Goal: Transaction & Acquisition: Book appointment/travel/reservation

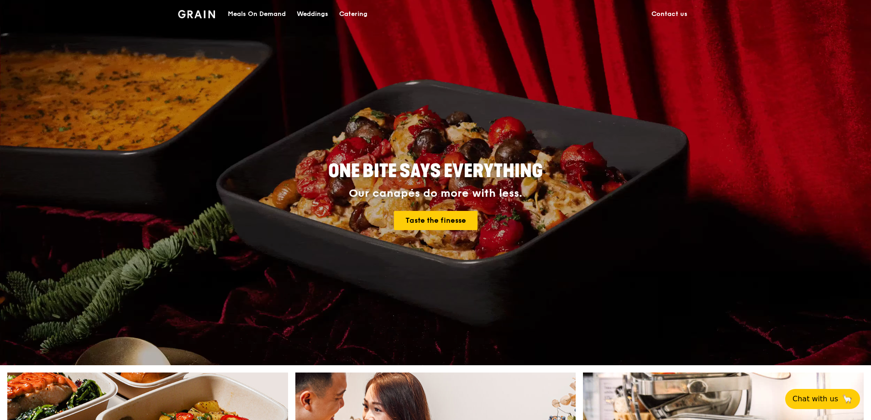
click at [271, 10] on div "Meals On Demand" at bounding box center [257, 13] width 58 height 27
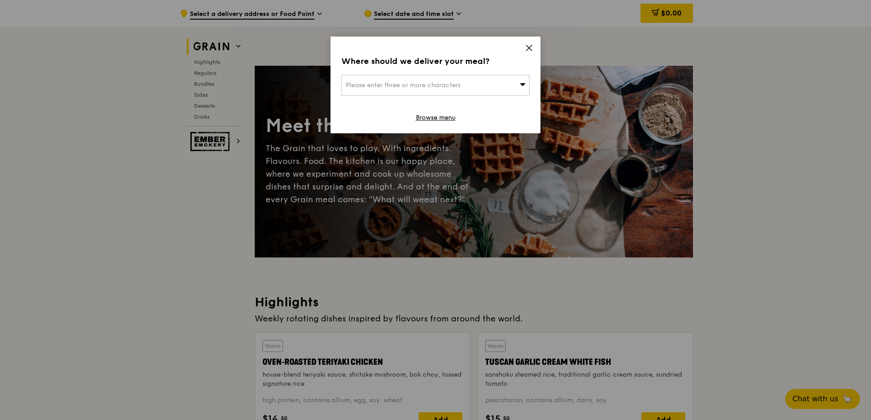
scroll to position [308, 0]
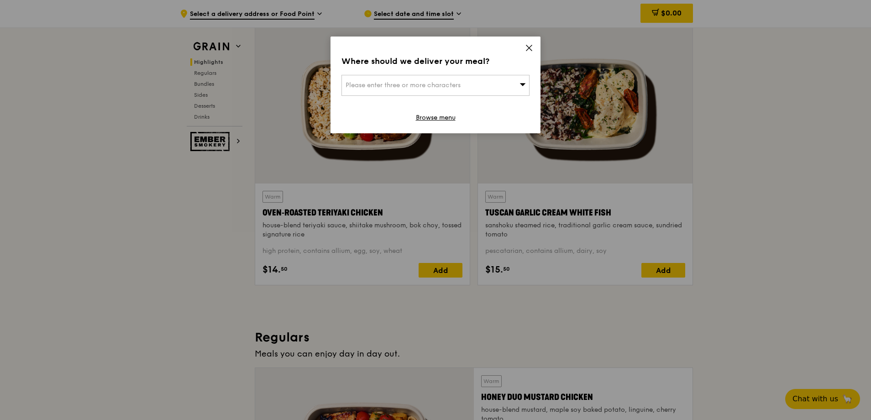
click at [490, 83] on div "Please enter three or more characters" at bounding box center [435, 85] width 188 height 21
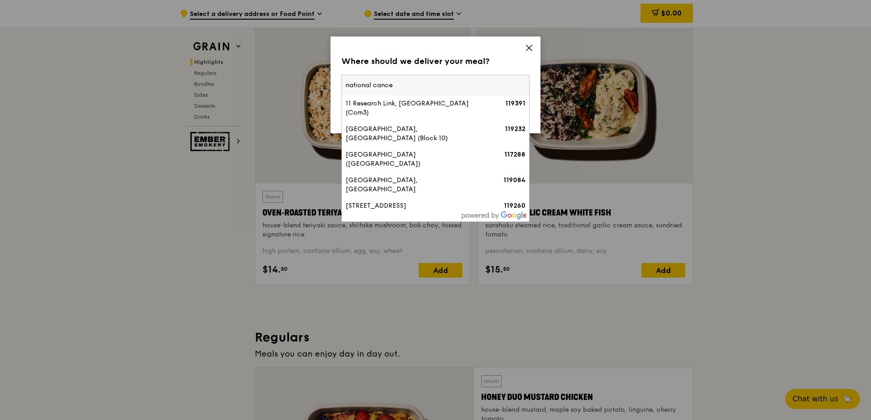
type input "national cancer"
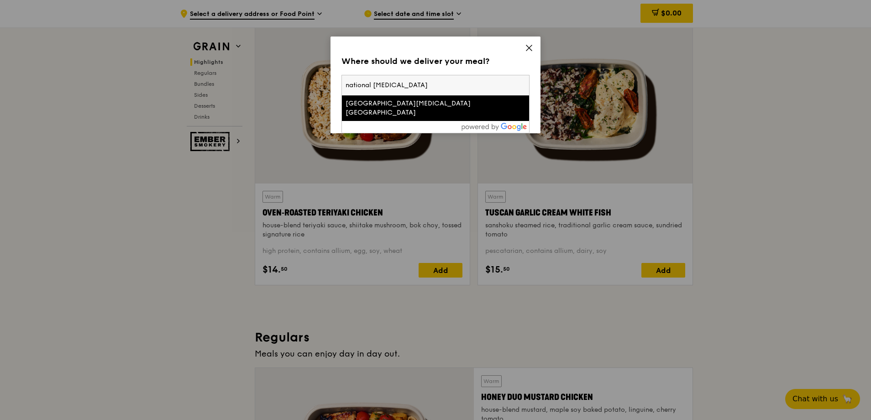
click at [477, 99] on div "National Cancer Centre Singapore" at bounding box center [413, 108] width 135 height 18
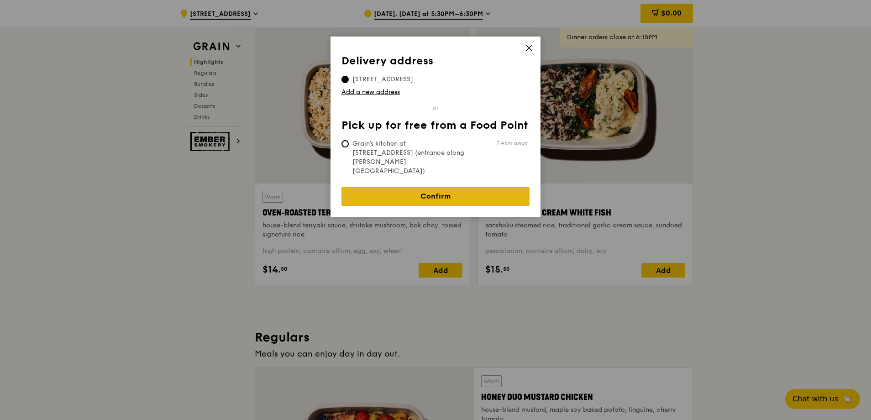
click at [470, 187] on link "Confirm" at bounding box center [435, 196] width 188 height 19
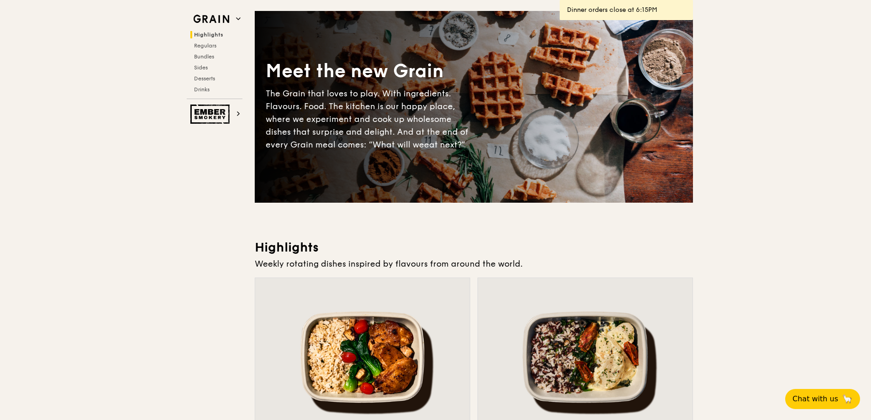
scroll to position [0, 0]
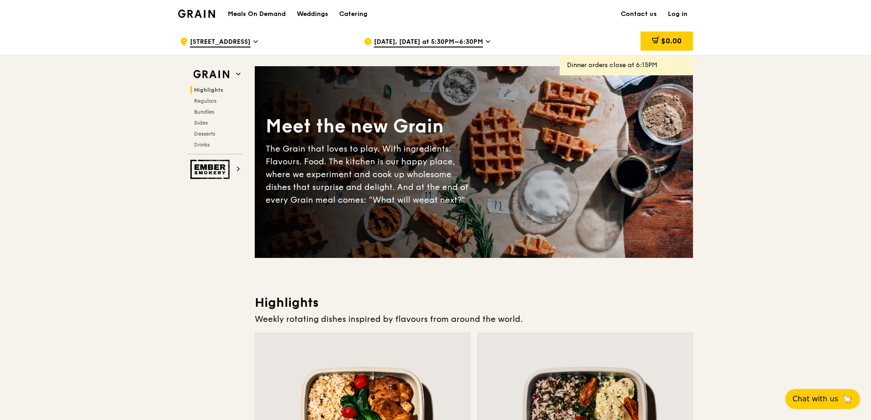
click at [479, 42] on span "Aug 25, Today at 5:30PM–6:30PM" at bounding box center [428, 42] width 109 height 10
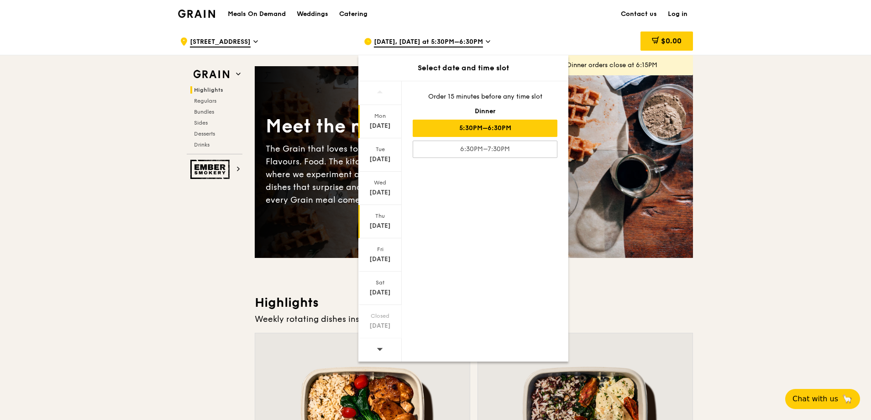
click at [380, 215] on div "Thu" at bounding box center [380, 215] width 41 height 7
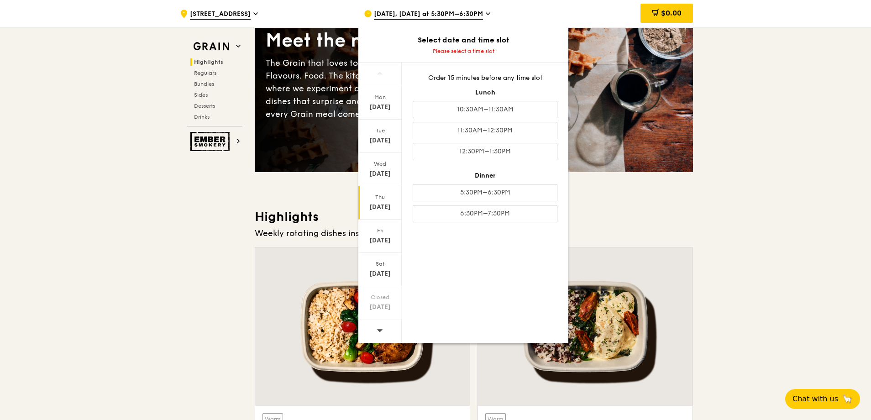
scroll to position [91, 0]
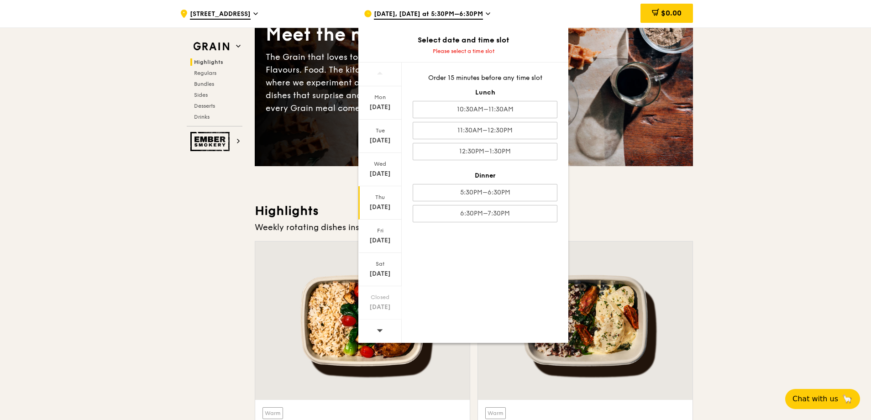
click at [381, 325] on span at bounding box center [380, 330] width 6 height 21
click at [388, 107] on div "Sep 1" at bounding box center [380, 107] width 41 height 9
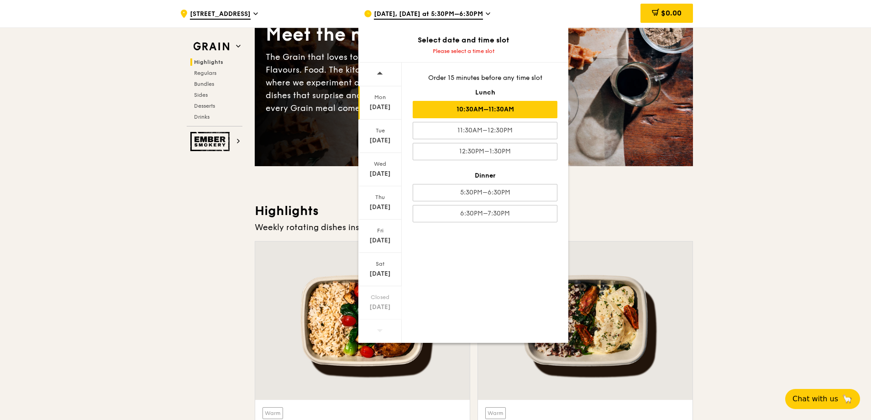
click at [504, 108] on div "10:30AM–11:30AM" at bounding box center [485, 109] width 145 height 17
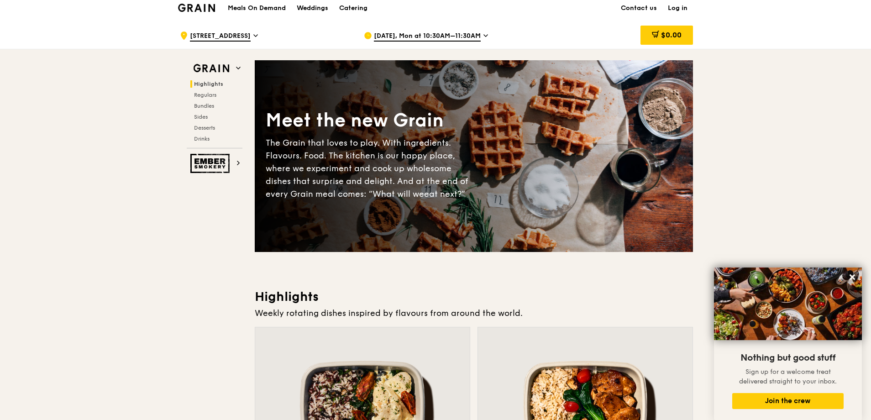
scroll to position [0, 0]
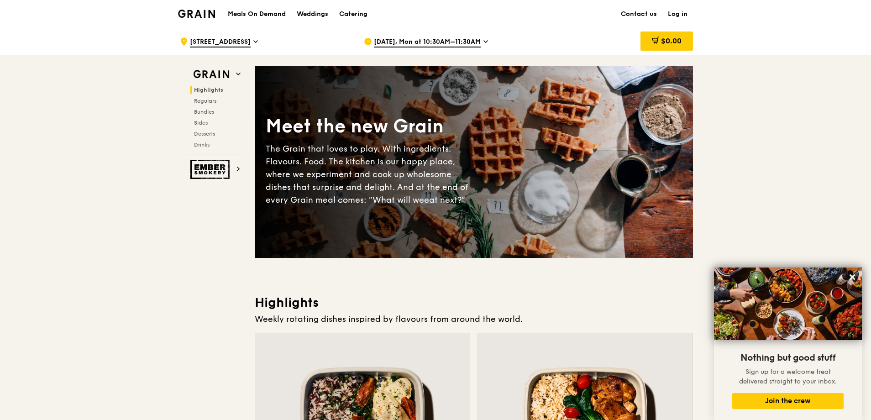
click at [278, 13] on h1 "Meals On Demand" at bounding box center [257, 14] width 58 height 9
click at [235, 171] on h2 "Ember Smokery" at bounding box center [215, 169] width 56 height 19
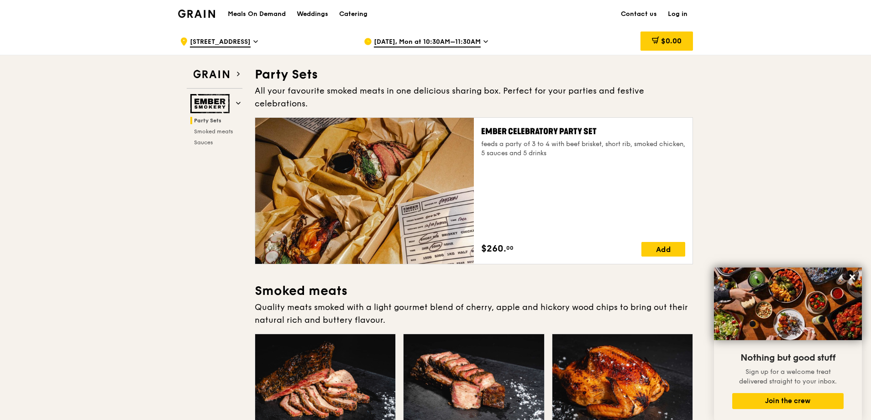
click at [213, 11] on img at bounding box center [196, 14] width 37 height 8
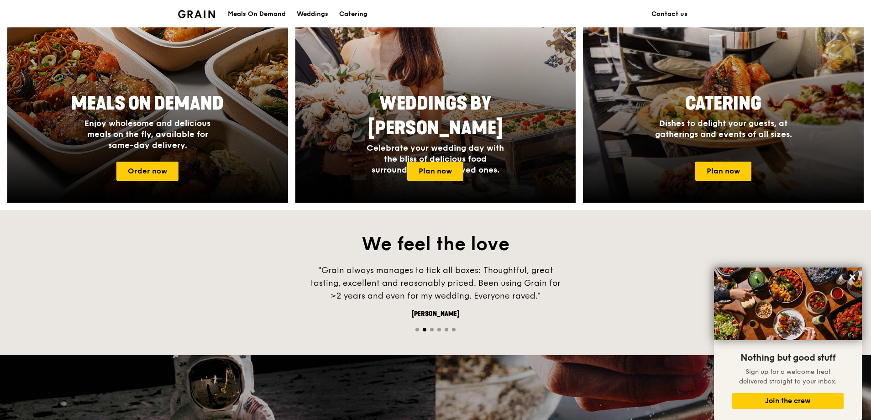
scroll to position [365, 0]
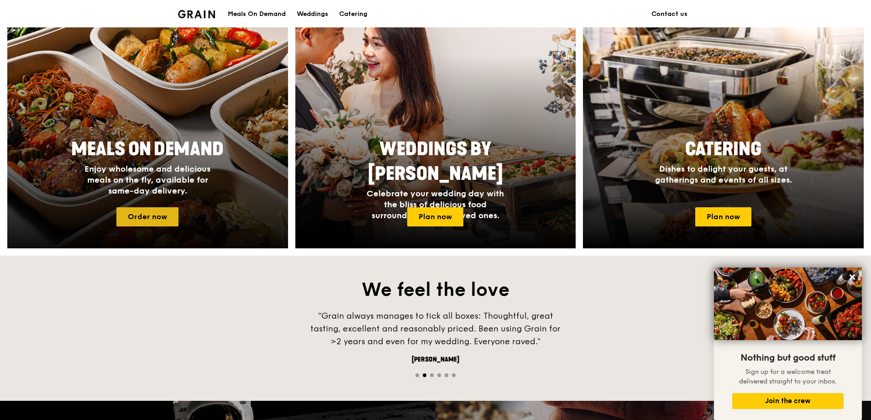
click at [176, 215] on link "Order now" at bounding box center [147, 216] width 62 height 19
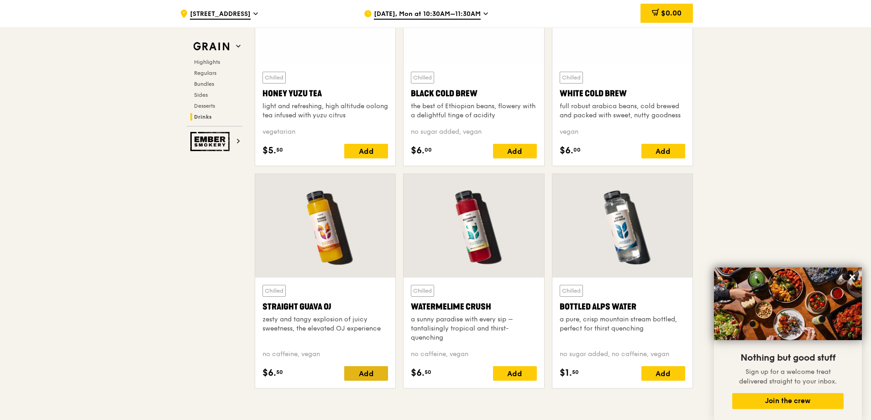
scroll to position [3387, 0]
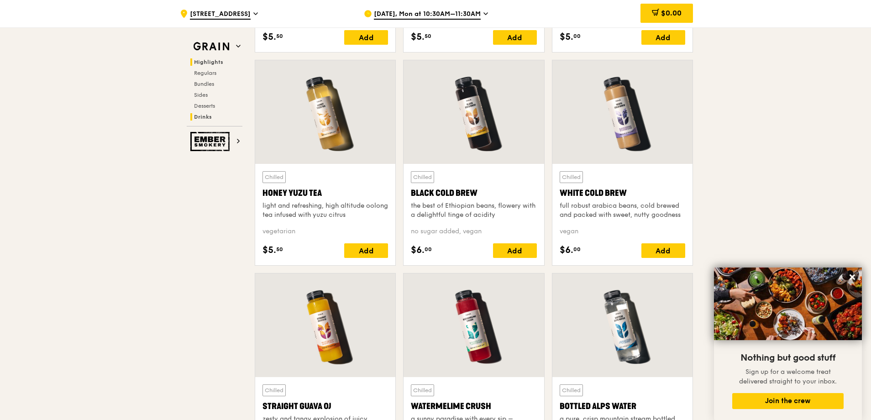
click at [209, 65] on span "Highlights" at bounding box center [208, 62] width 29 height 6
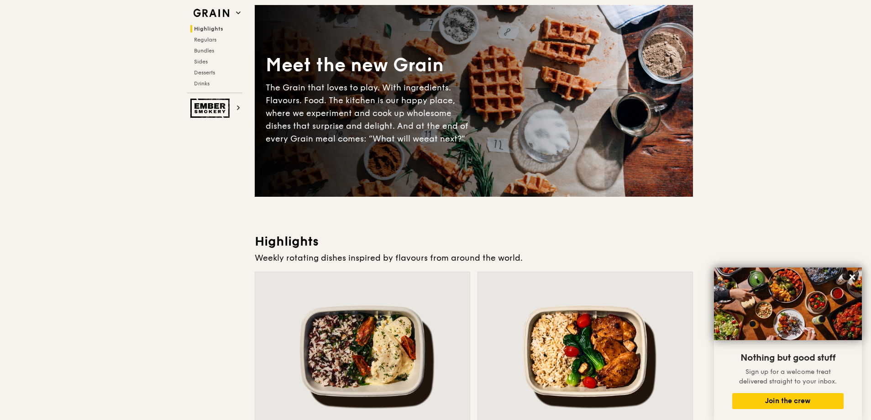
scroll to position [0, 0]
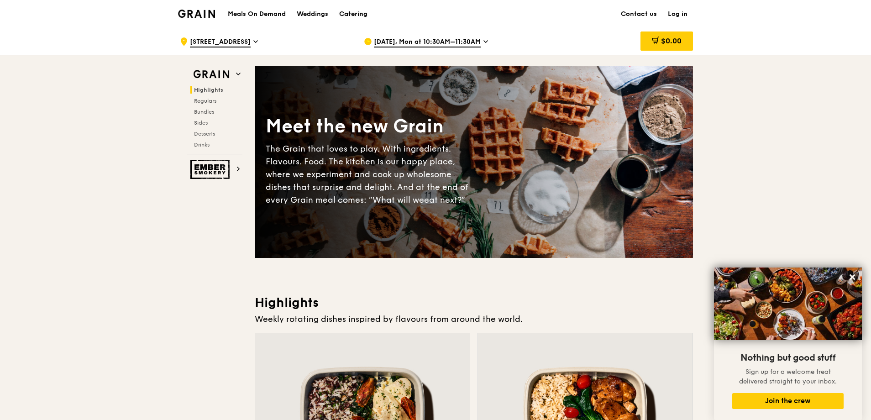
click at [355, 13] on div "Catering" at bounding box center [353, 13] width 28 height 27
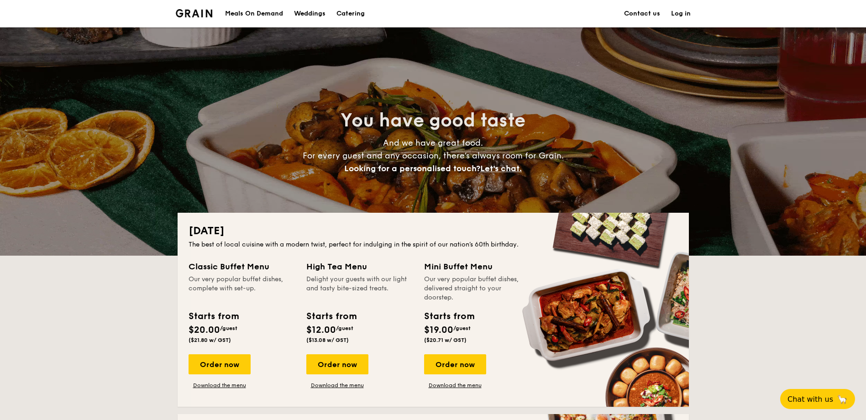
click at [243, 19] on div "Meals On Demand" at bounding box center [254, 13] width 58 height 27
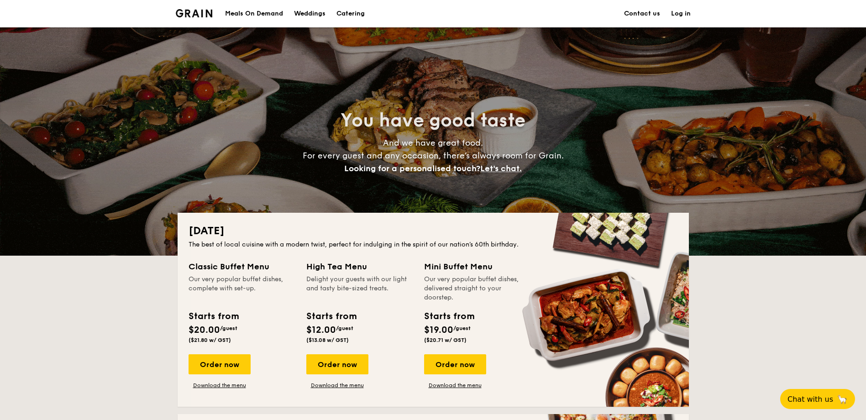
click at [195, 11] on img at bounding box center [194, 13] width 37 height 8
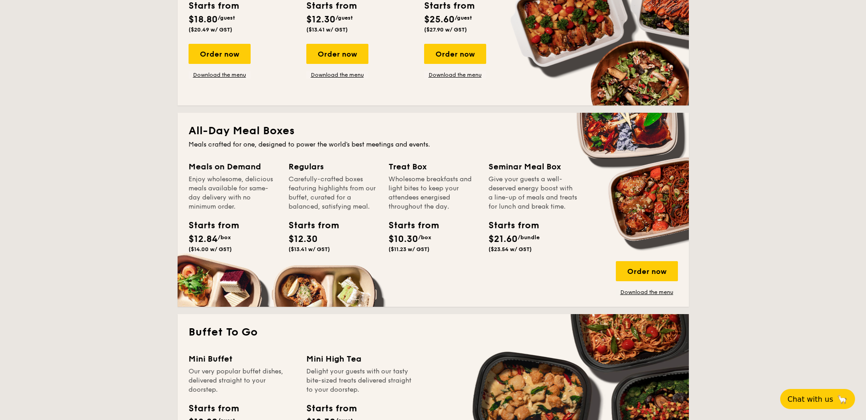
scroll to position [496, 0]
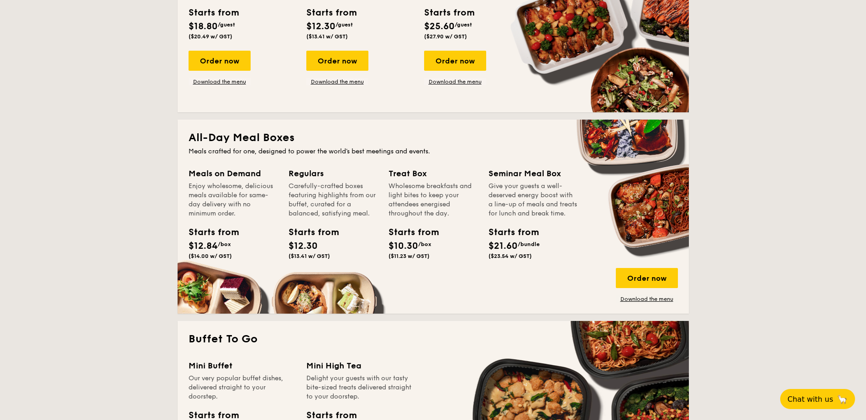
drag, startPoint x: 232, startPoint y: 259, endPoint x: 176, endPoint y: 238, distance: 60.0
click at [176, 238] on div "[DATE] The best of local cuisine with a modern twist, perfect for indulging in …" at bounding box center [433, 311] width 526 height 1189
click at [230, 254] on span "($14.00 w/ GST)" at bounding box center [210, 256] width 43 height 6
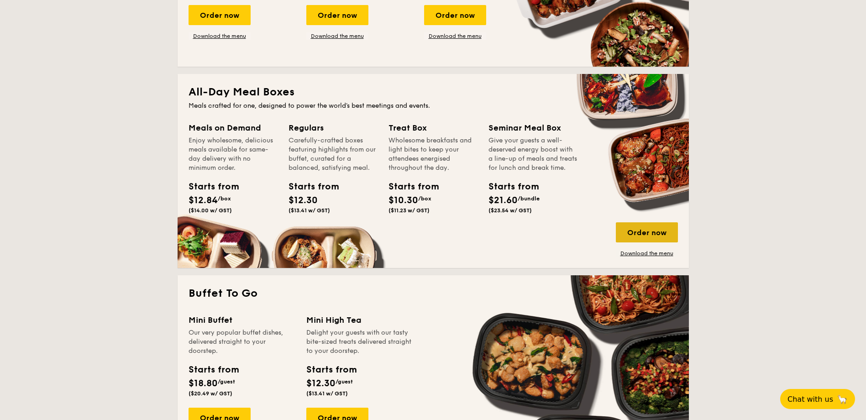
click at [641, 235] on div "Order now" at bounding box center [647, 232] width 62 height 20
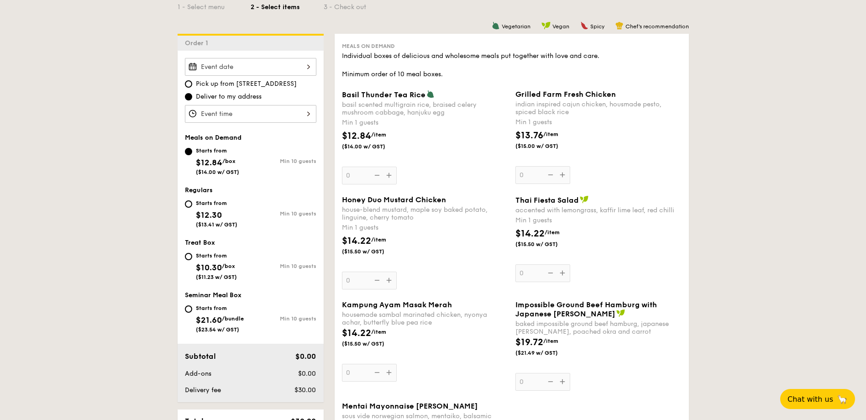
scroll to position [228, 0]
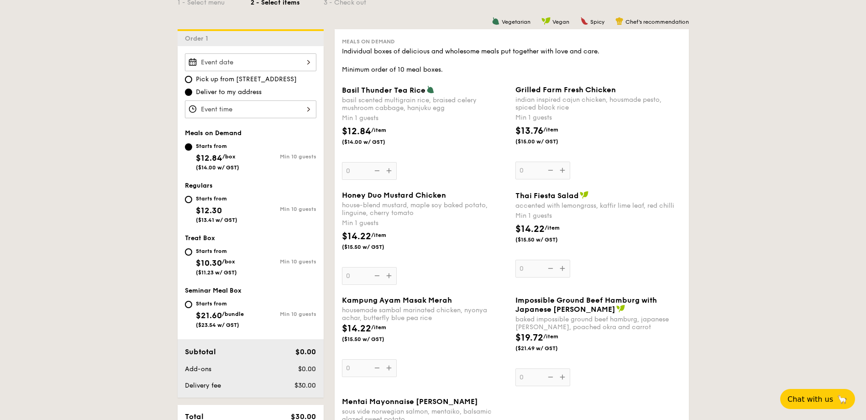
click at [264, 57] on input "Basil Thunder Tea [PERSON_NAME] scented multigrain rice, braised celery mushroo…" at bounding box center [250, 62] width 131 height 18
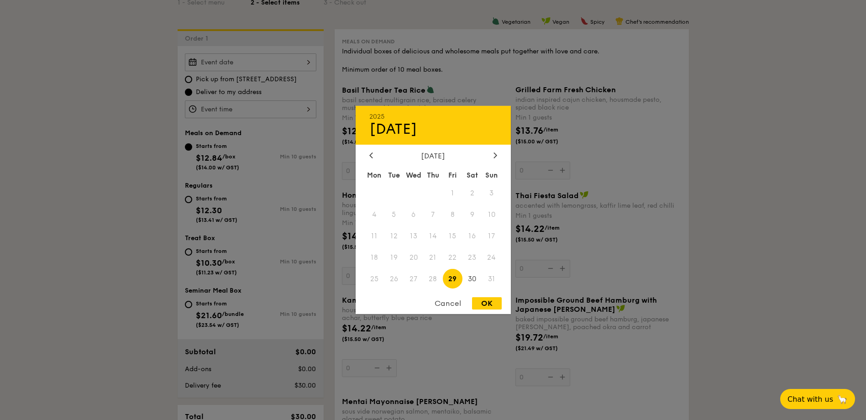
click at [489, 147] on div "2025 Aug [DATE] Tue Wed Thu Fri Sat Sun 1 2 3 4 5 6 7 8 9 10 11 12 13 14 15 16 …" at bounding box center [433, 210] width 155 height 208
click at [495, 162] on div "[DATE] Mon Tue Wed Thu Fri Sat Sun 1 2 3 4 5 6 7 8 9 10 11 12 13 14 15 16 17 18…" at bounding box center [433, 221] width 155 height 139
click at [495, 157] on icon at bounding box center [495, 154] width 3 height 5
click at [456, 192] on span "5" at bounding box center [453, 194] width 20 height 20
click at [142, 177] on div at bounding box center [433, 210] width 866 height 420
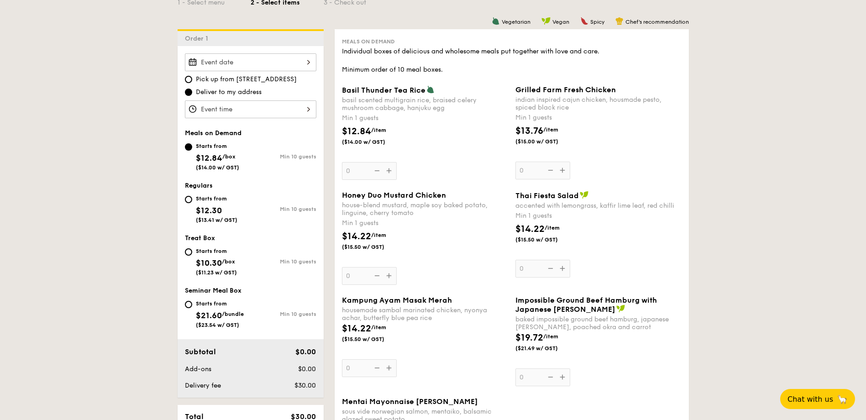
click at [295, 61] on input "Basil Thunder Tea [PERSON_NAME] scented multigrain rice, braised celery mushroo…" at bounding box center [250, 62] width 131 height 18
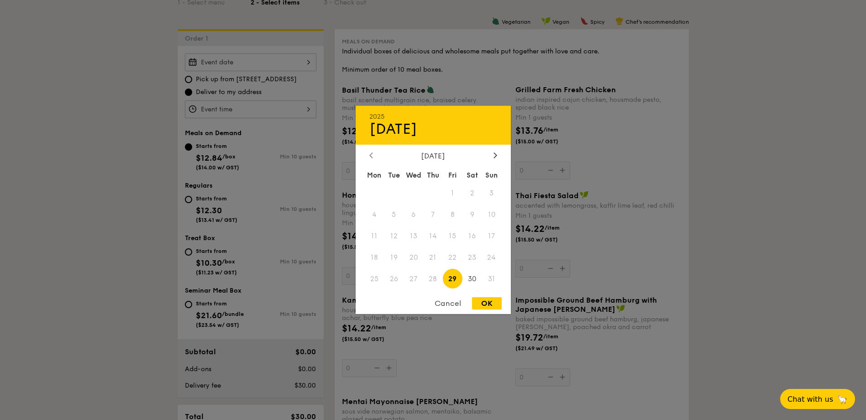
click at [373, 156] on div at bounding box center [371, 156] width 8 height 9
click at [500, 153] on div "[DATE]" at bounding box center [433, 156] width 155 height 9
click at [491, 153] on div at bounding box center [495, 156] width 8 height 9
click at [457, 307] on div "Cancel" at bounding box center [448, 303] width 45 height 12
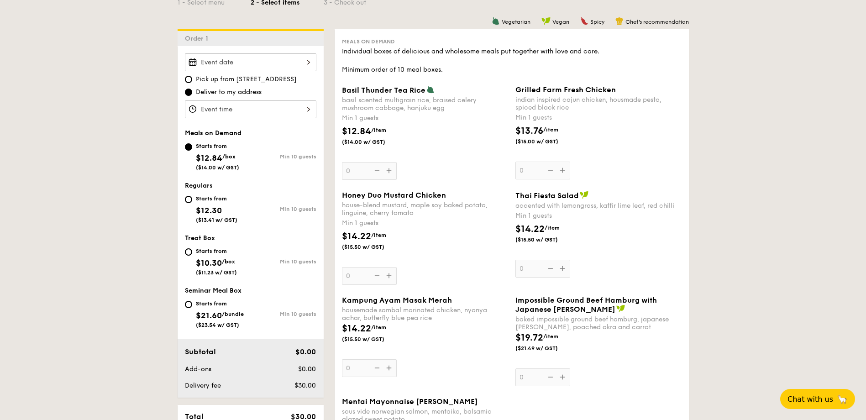
click at [389, 169] on div "Basil Thunder Tea [PERSON_NAME] scented multigrain rice, braised celery mushroo…" at bounding box center [425, 132] width 166 height 95
click at [389, 169] on input "0" at bounding box center [369, 171] width 55 height 18
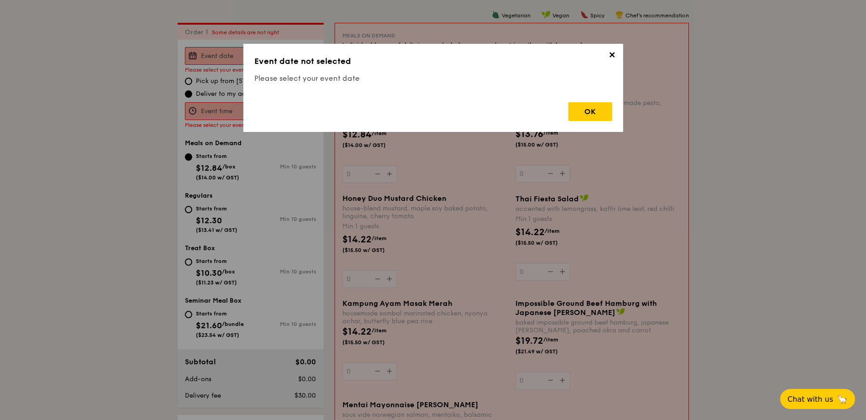
scroll to position [244, 0]
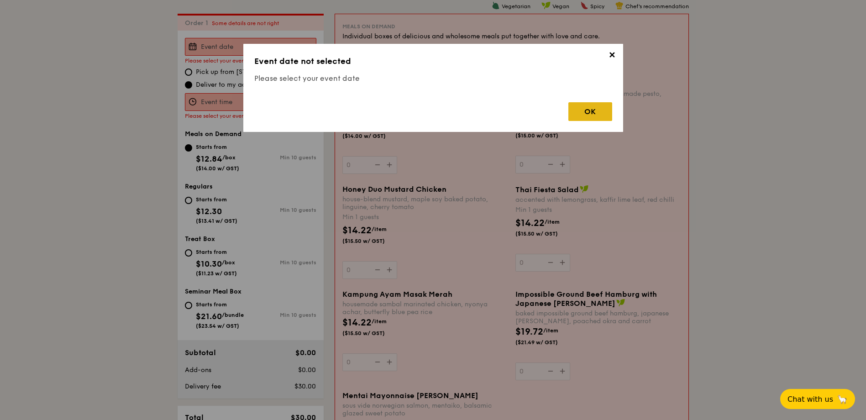
click at [595, 109] on div "OK" at bounding box center [590, 111] width 44 height 19
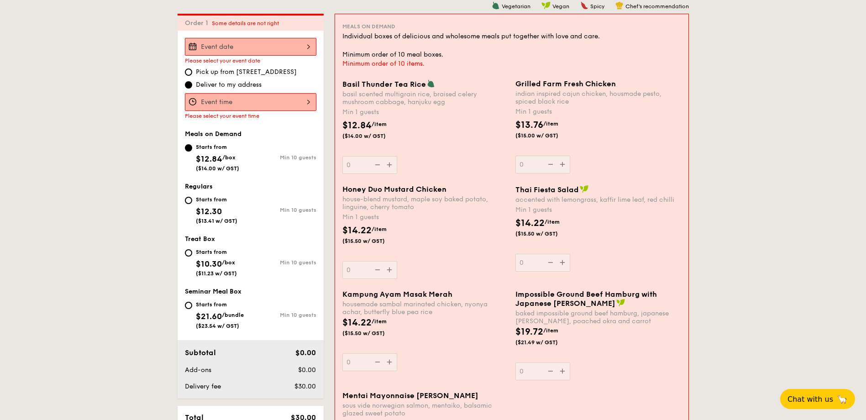
click at [235, 49] on input "Basil Thunder Tea [PERSON_NAME] scented multigrain rice, braised celery mushroo…" at bounding box center [250, 47] width 131 height 18
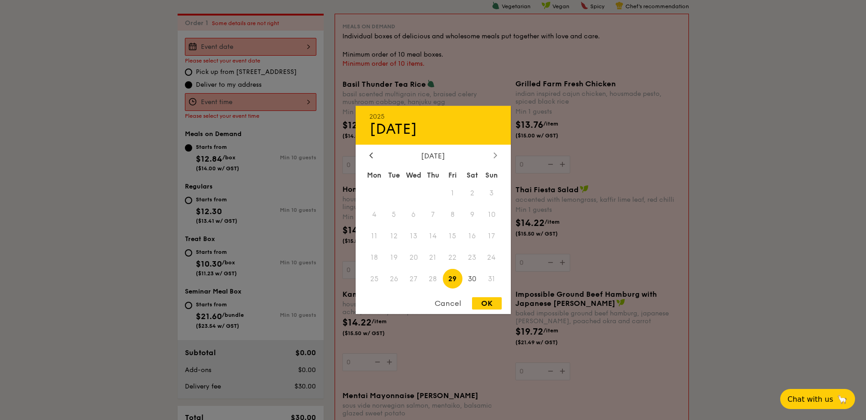
click at [494, 152] on icon at bounding box center [496, 155] width 4 height 6
click at [452, 193] on span "5" at bounding box center [453, 194] width 20 height 20
click at [497, 305] on div "OK" at bounding box center [487, 303] width 30 height 12
type input "[DATE]"
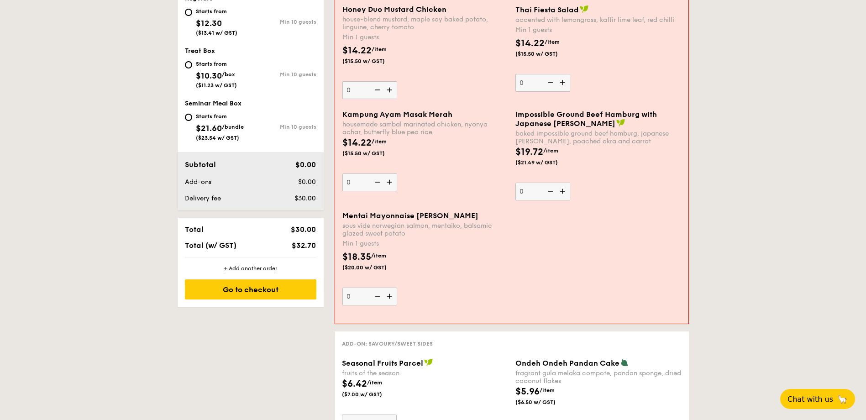
scroll to position [195, 0]
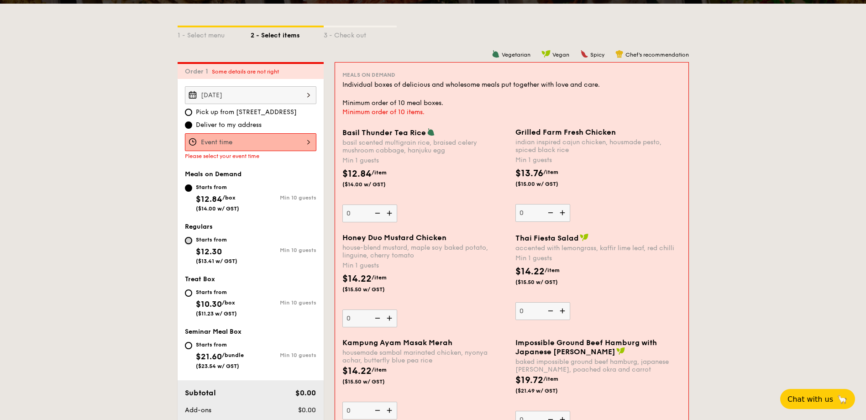
click at [189, 242] on input "Starts from $12.30 ($13.41 w/ GST) Min 10 guests" at bounding box center [188, 240] width 7 height 7
radio input "true"
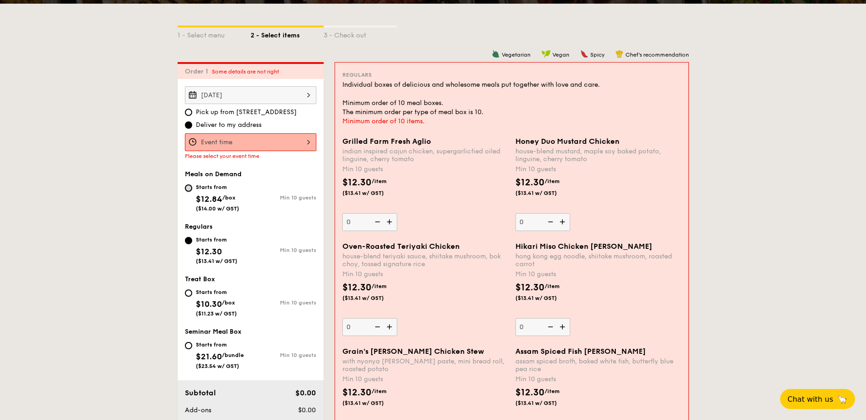
click at [192, 189] on input "Starts from $12.84 /box ($14.00 w/ GST) Min 10 guests" at bounding box center [188, 187] width 7 height 7
radio input "true"
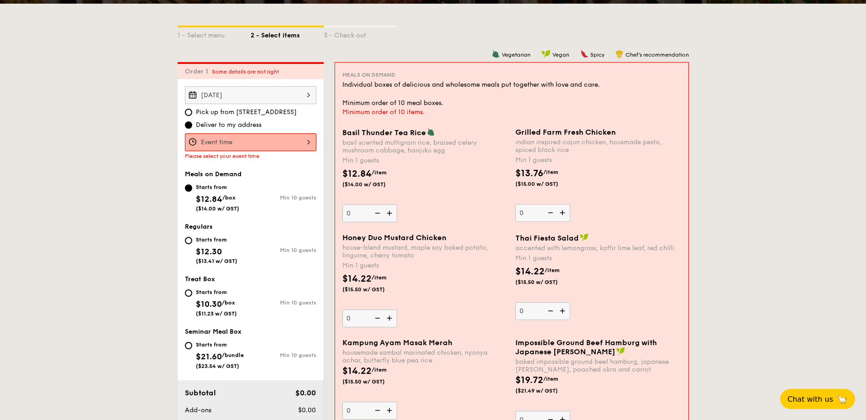
click at [193, 243] on div "Starts from $12.30 ($13.41 w/ GST)" at bounding box center [218, 249] width 66 height 30
click at [192, 243] on input "Starts from $12.30 ($13.41 w/ GST) Min 10 guests" at bounding box center [188, 240] width 7 height 7
radio input "true"
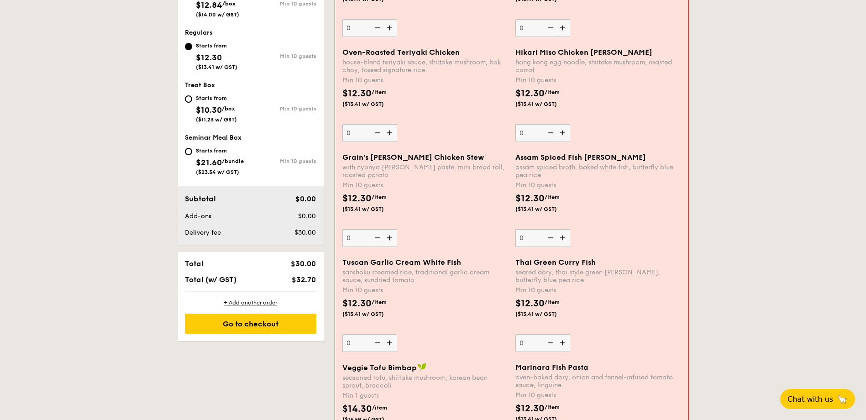
scroll to position [454, 0]
